Goal: Navigation & Orientation: Find specific page/section

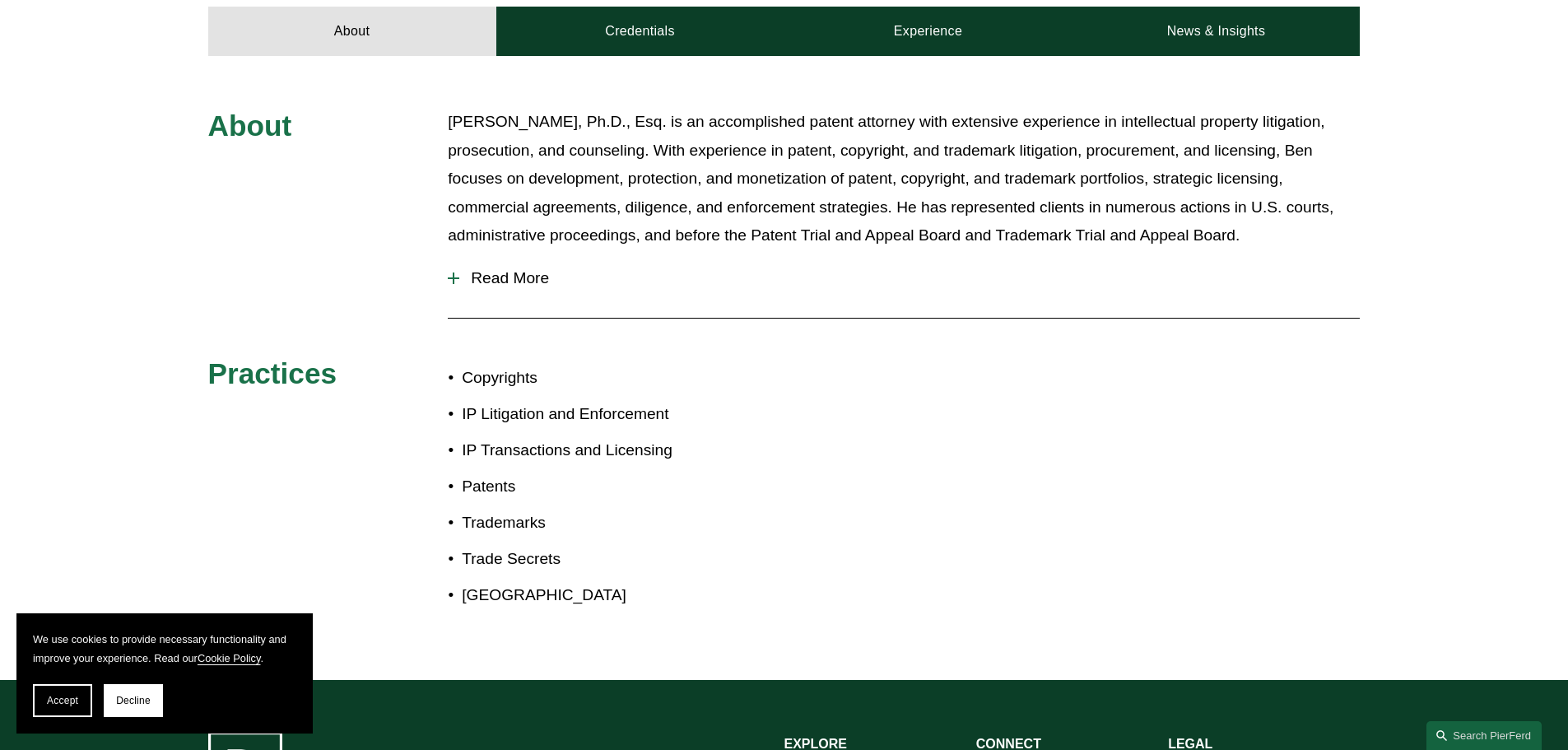
scroll to position [741, 0]
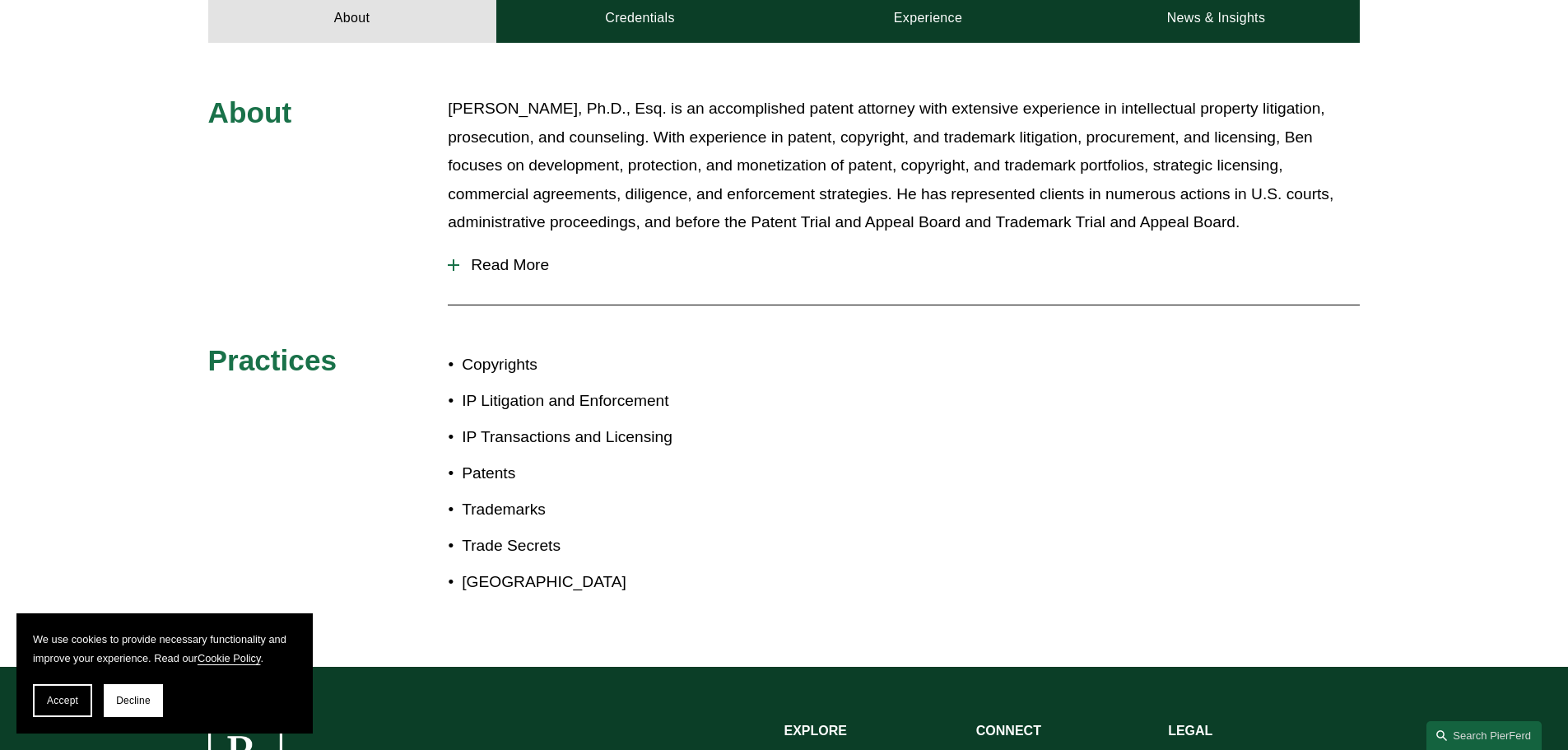
click at [525, 263] on span "Read More" at bounding box center [910, 265] width 901 height 18
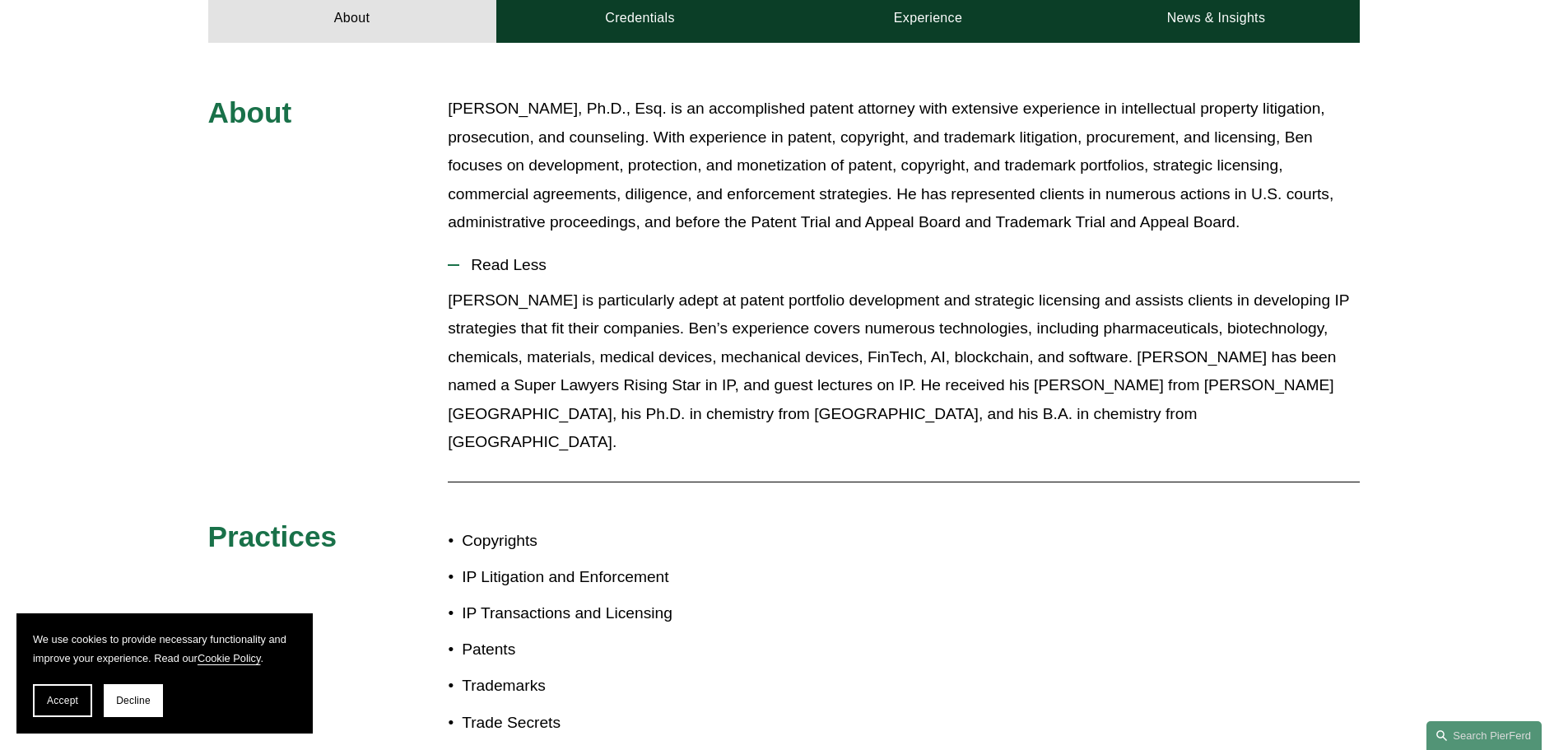
click at [531, 269] on span "Read Less" at bounding box center [910, 265] width 901 height 18
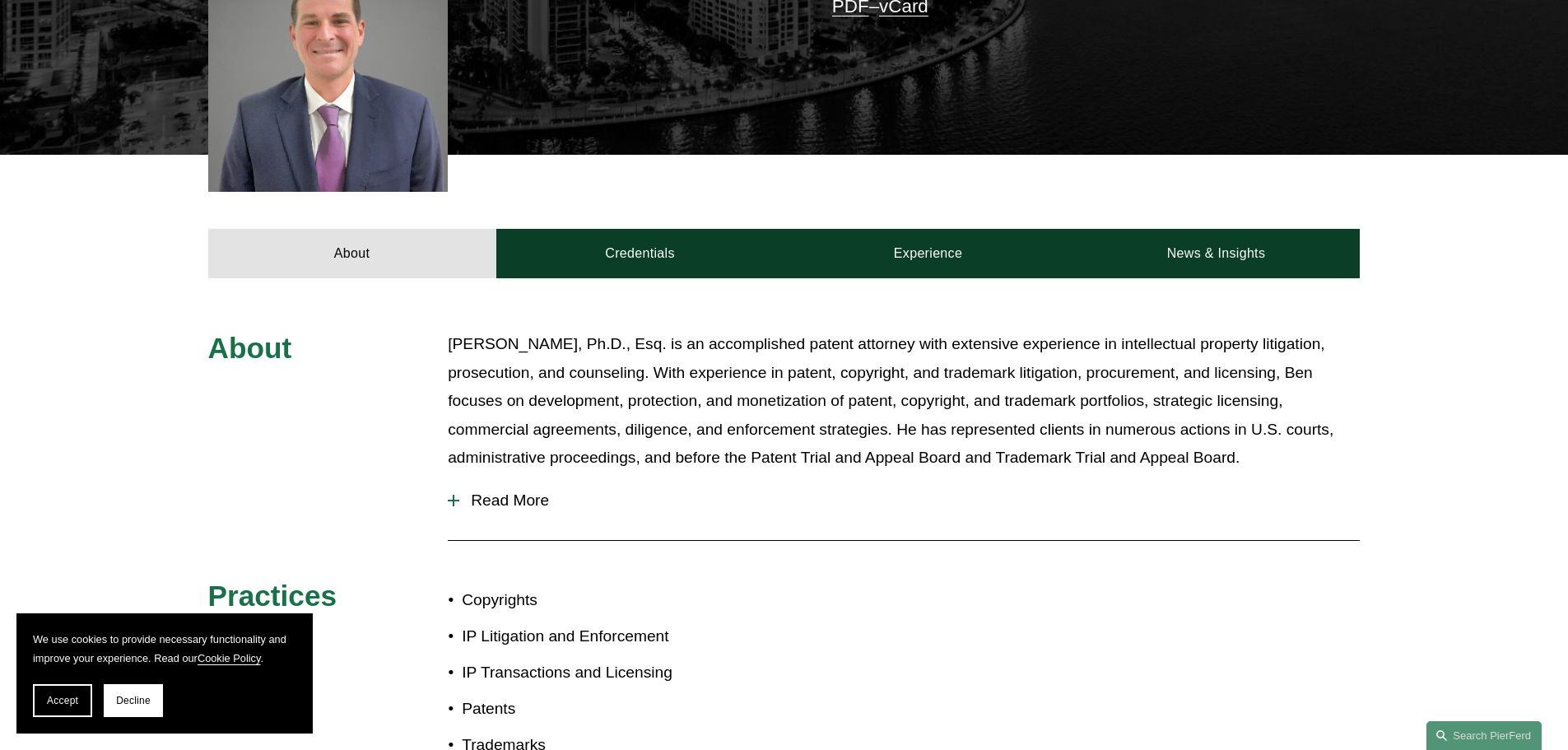
scroll to position [412, 0]
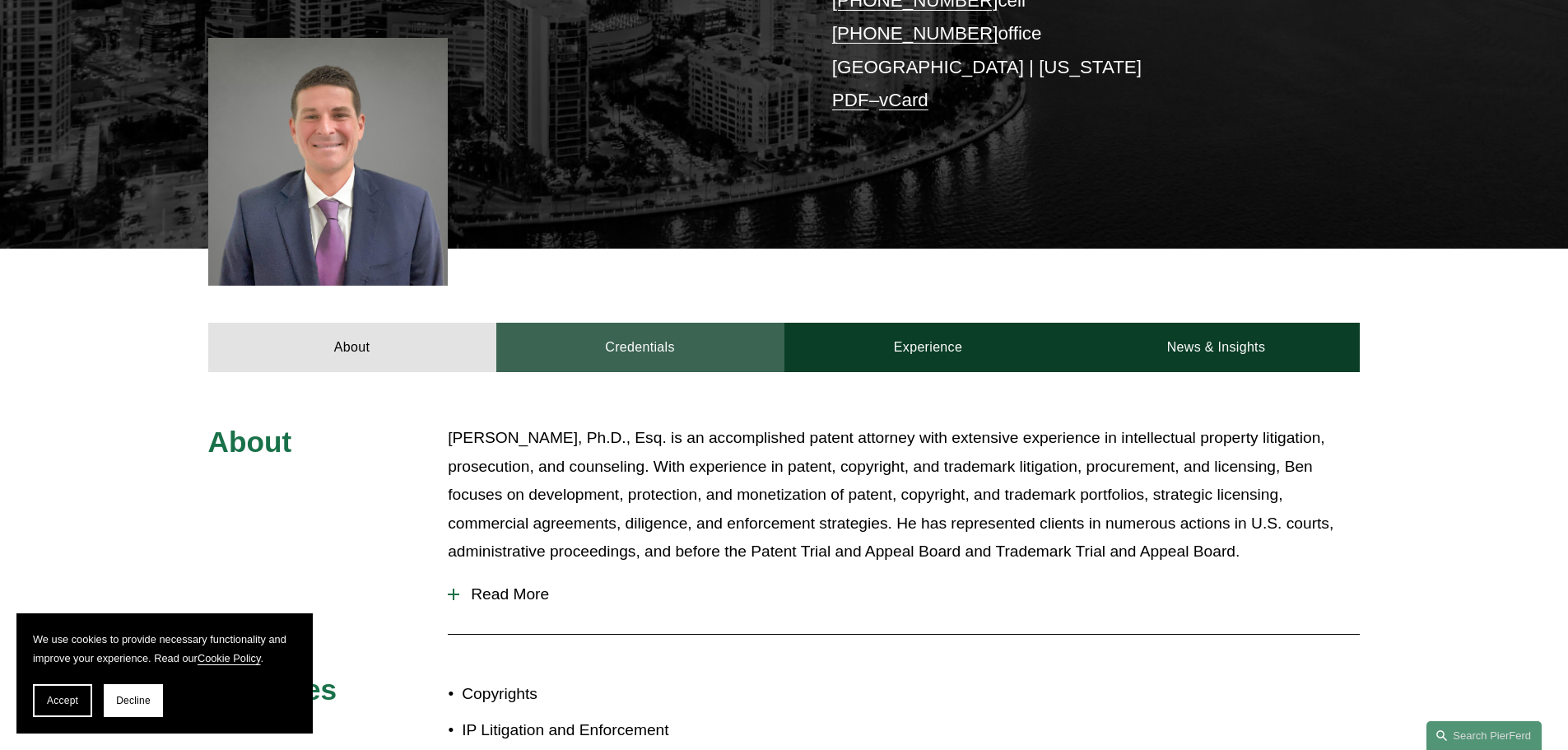
click at [667, 340] on link "Credentials" at bounding box center [641, 347] width 288 height 49
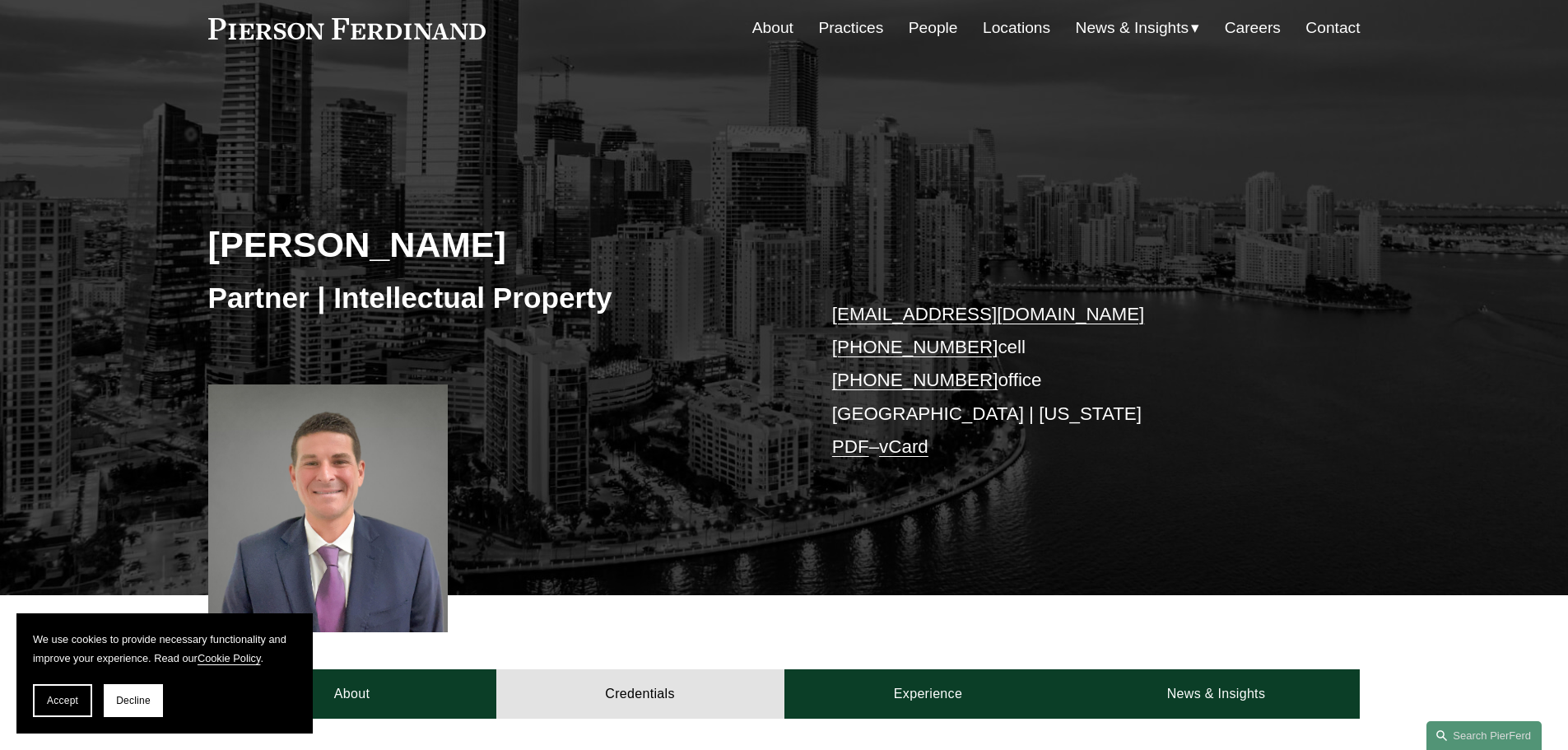
scroll to position [0, 0]
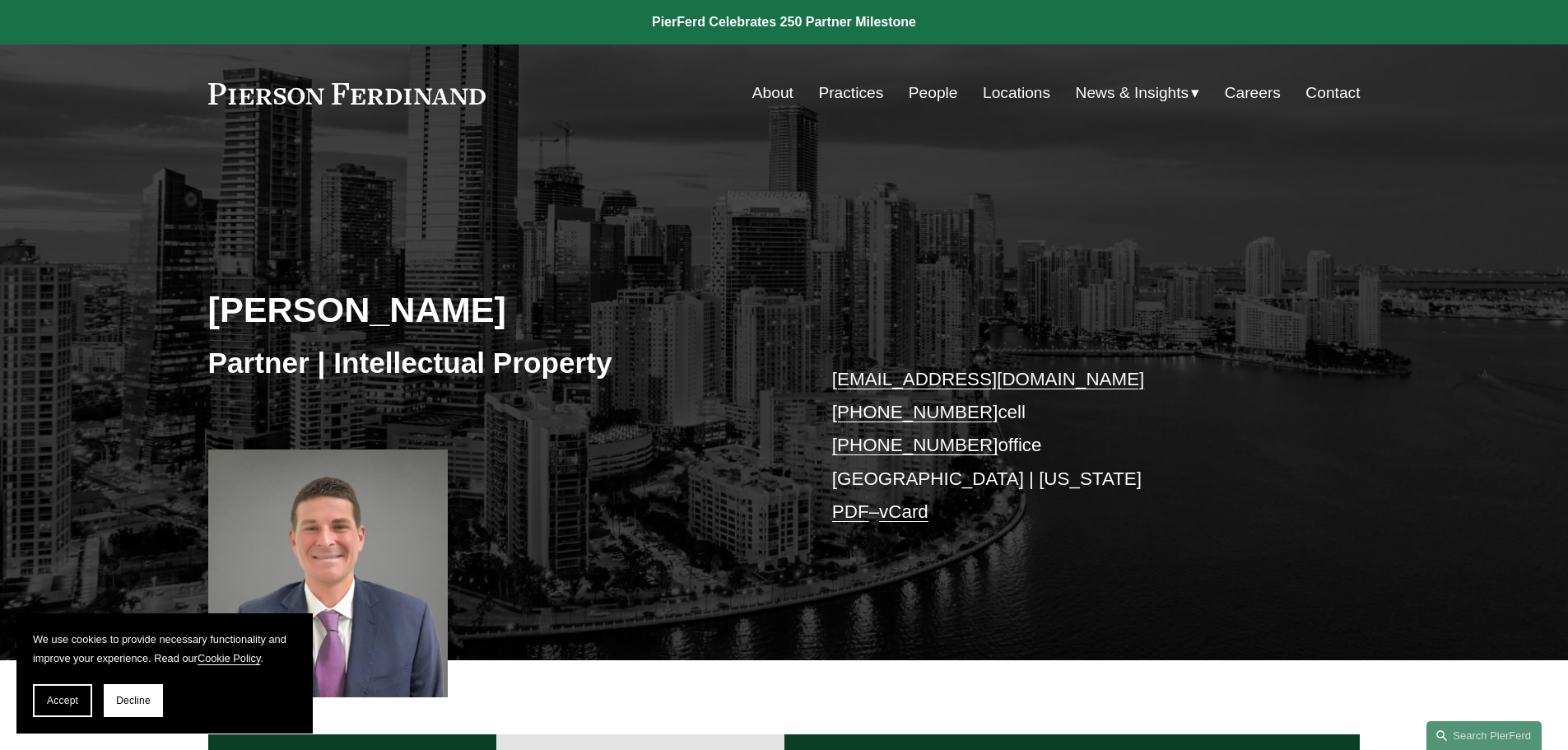
click at [990, 101] on link "Locations" at bounding box center [1017, 92] width 68 height 31
